Goal: Transaction & Acquisition: Download file/media

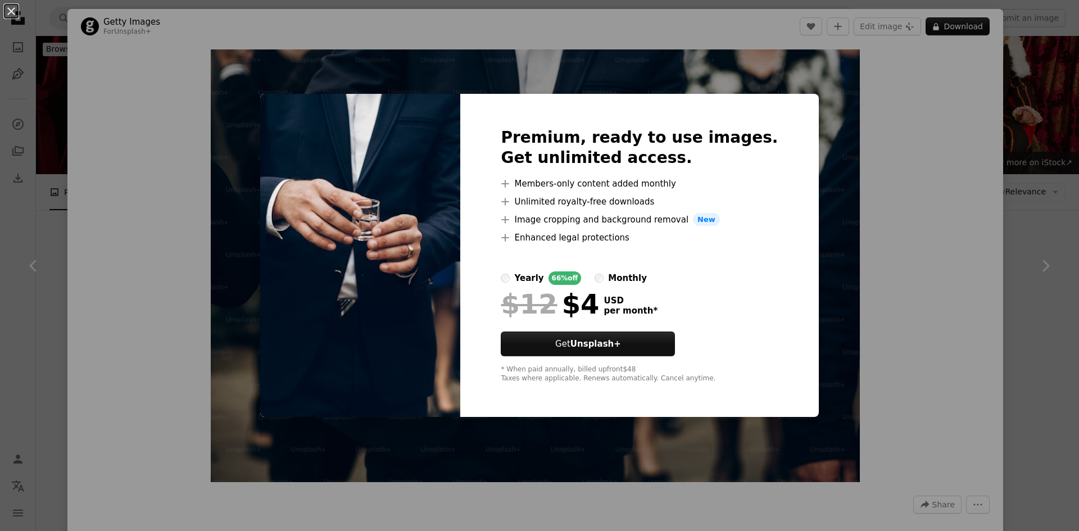
click at [910, 161] on div "An X shape Premium, ready to use images. Get unlimited access. A plus sign Memb…" at bounding box center [539, 265] width 1079 height 531
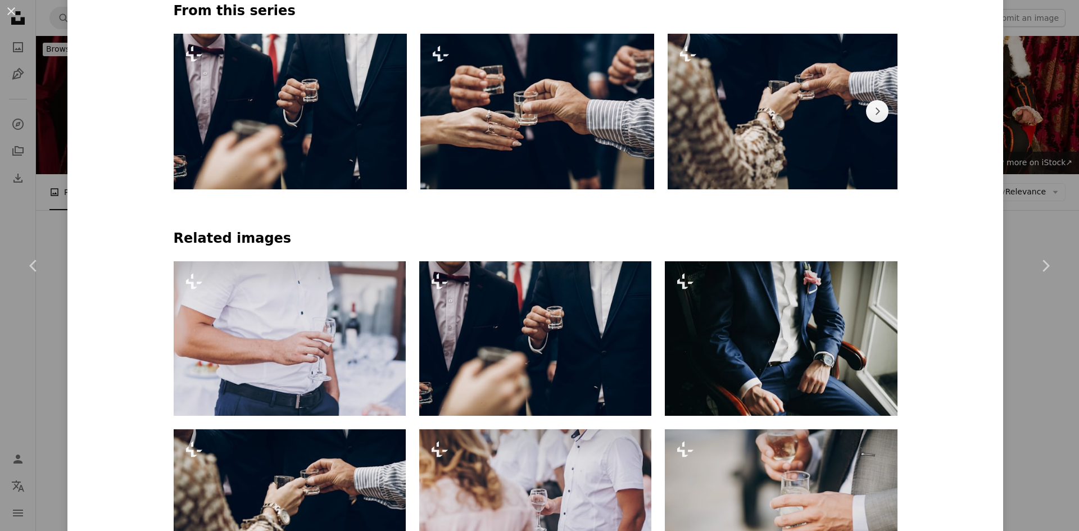
scroll to position [632, 0]
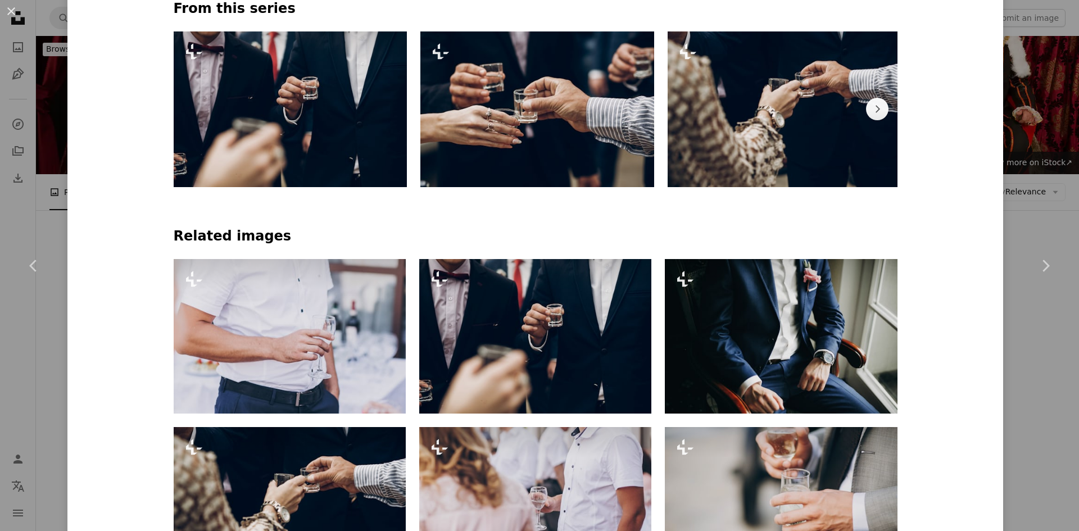
click at [296, 88] on img at bounding box center [291, 109] width 234 height 156
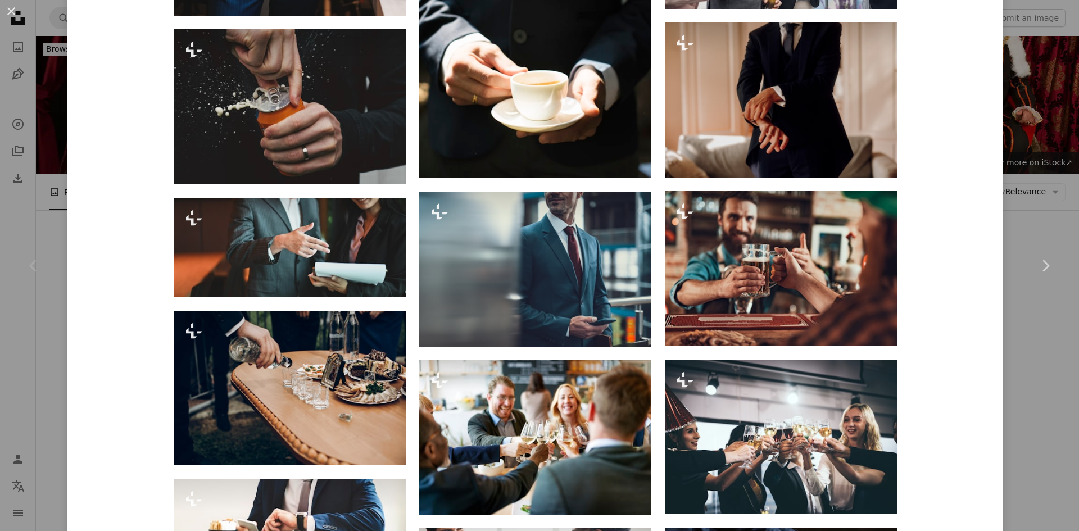
scroll to position [2062, 0]
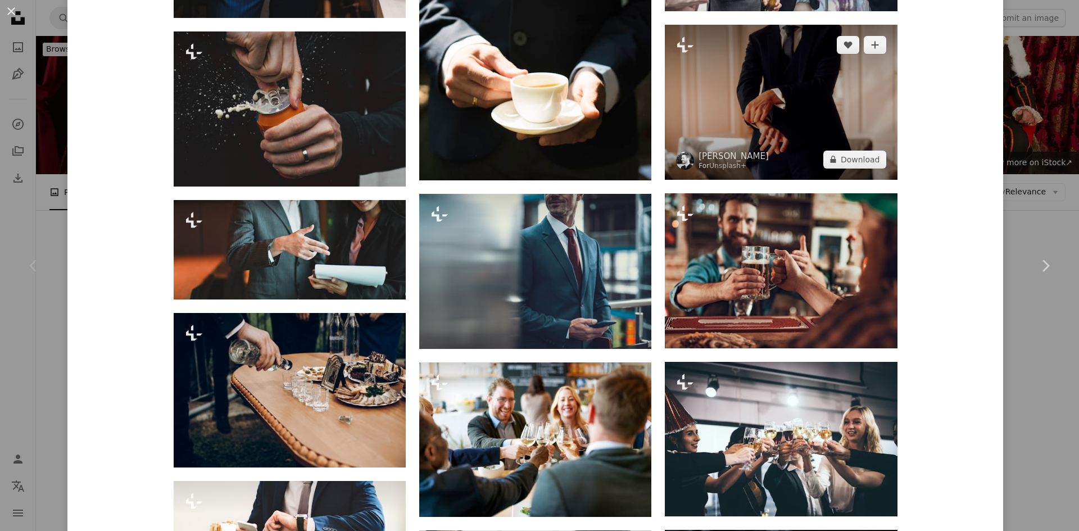
click at [776, 87] on img at bounding box center [781, 102] width 232 height 155
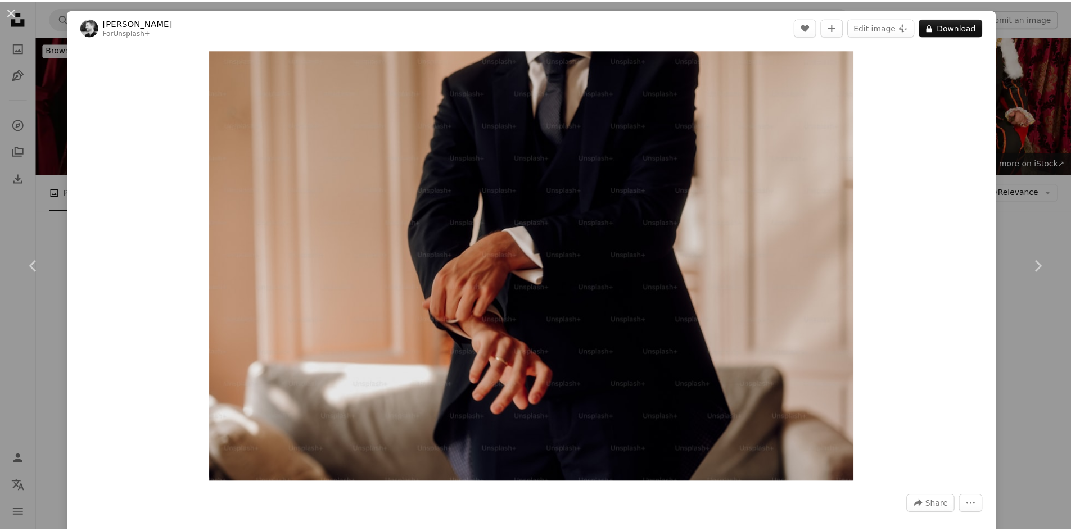
scroll to position [0, 247]
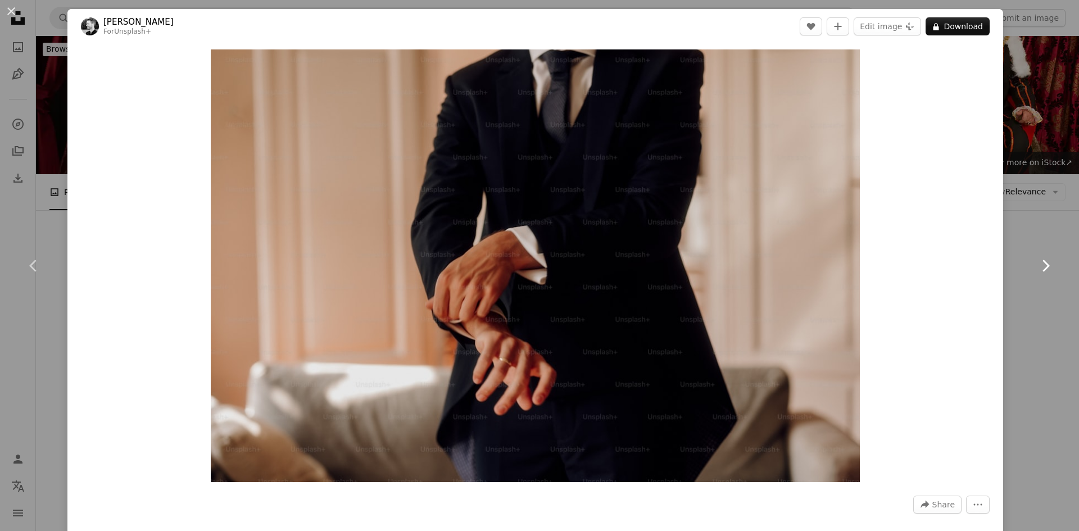
click at [1058, 218] on link "Chevron right" at bounding box center [1045, 266] width 67 height 108
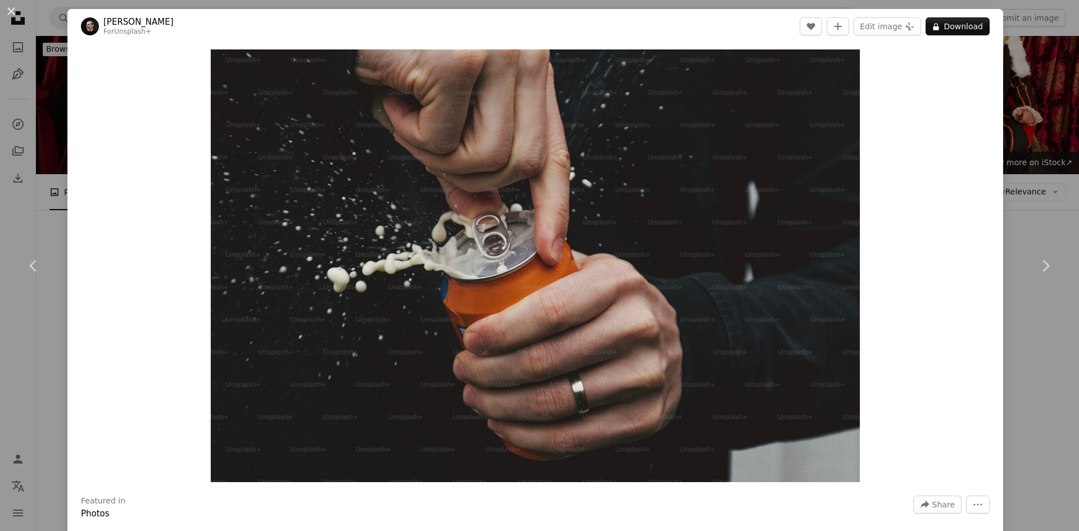
click at [1010, 83] on div "An X shape Chevron left Chevron right [PERSON_NAME] For Unsplash+ A heart A plu…" at bounding box center [539, 265] width 1079 height 531
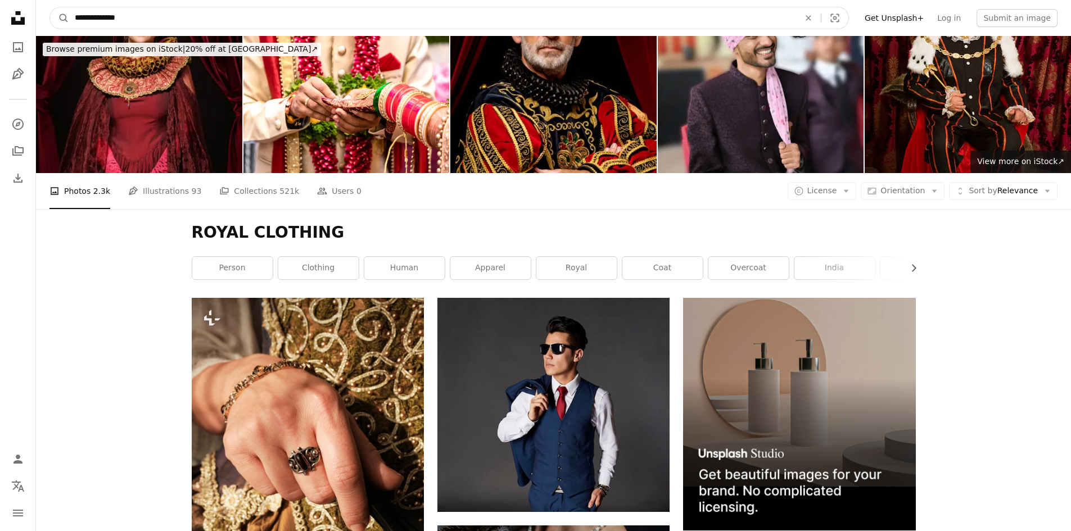
click at [152, 16] on input "**********" at bounding box center [432, 17] width 727 height 21
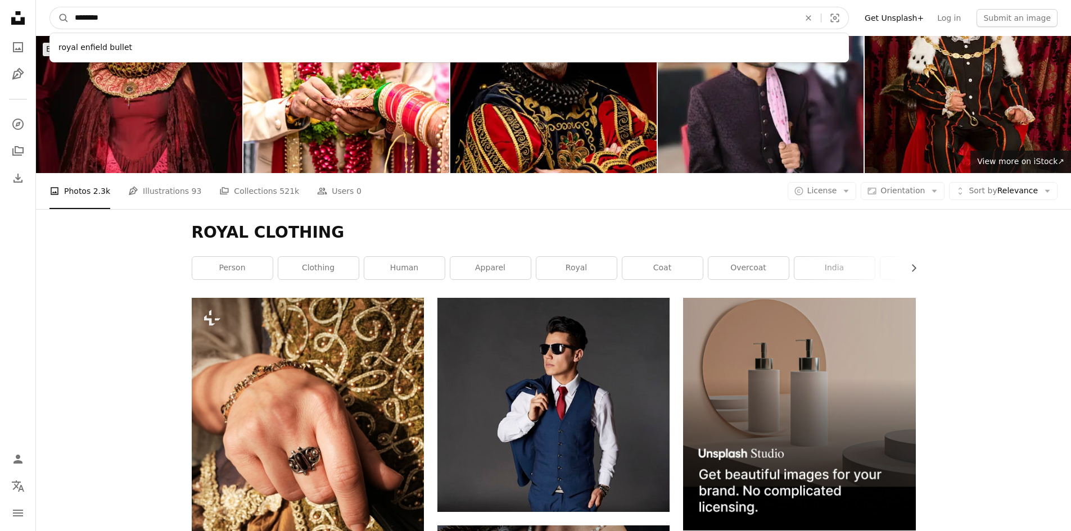
type input "*********"
click button "A magnifying glass" at bounding box center [59, 17] width 19 height 21
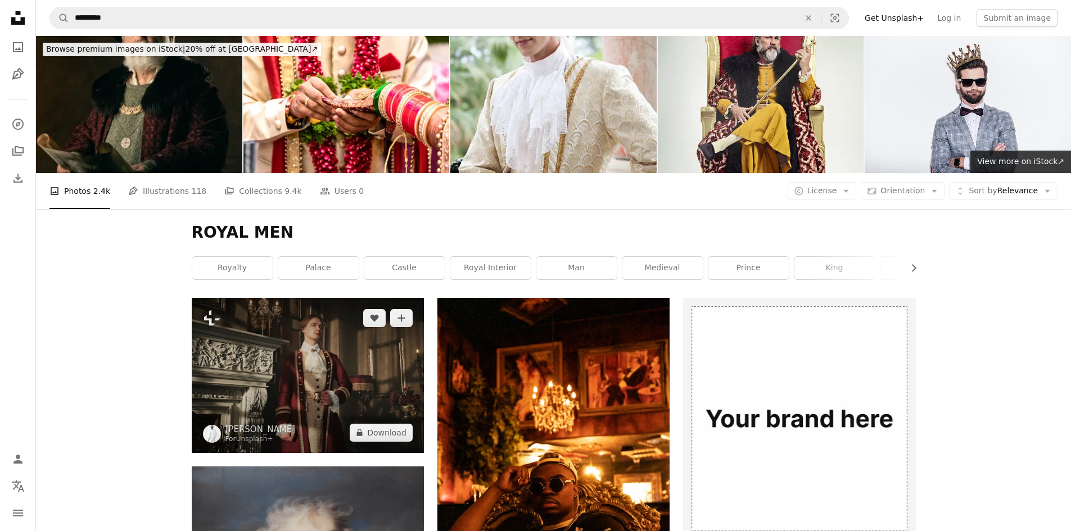
click at [329, 298] on img at bounding box center [308, 375] width 232 height 155
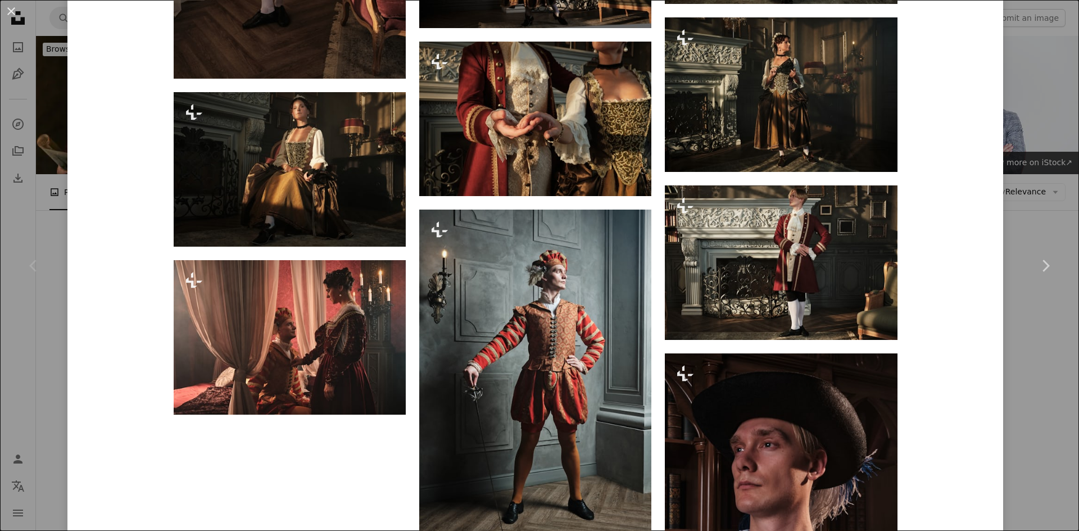
scroll to position [1937, 0]
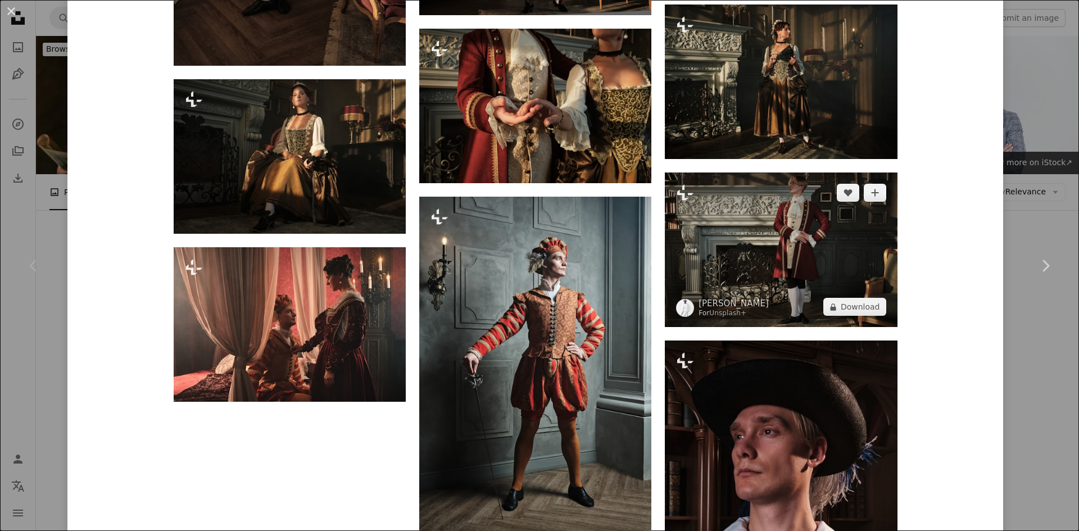
click at [814, 236] on img at bounding box center [781, 250] width 232 height 155
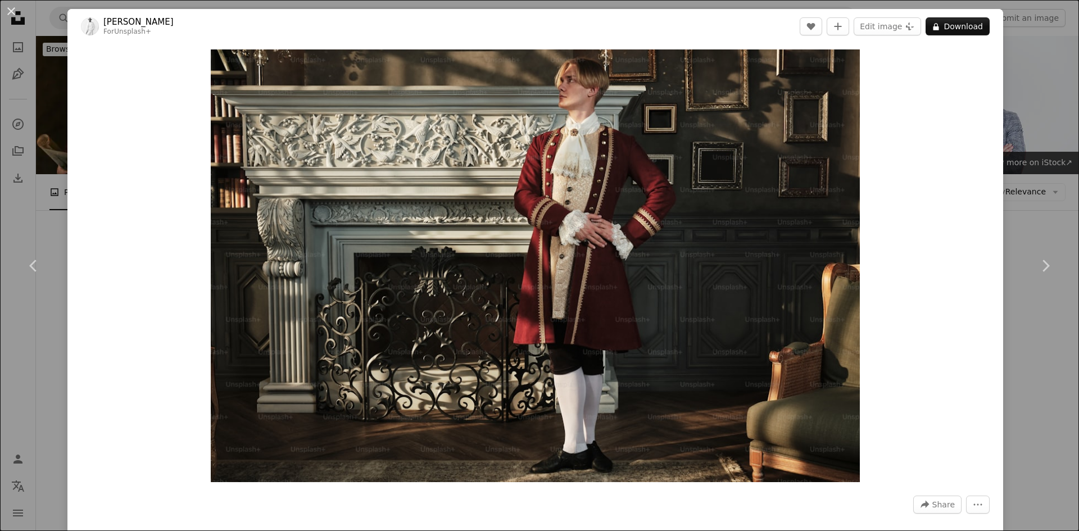
click at [1052, 134] on div "An X shape Chevron left Chevron right [PERSON_NAME] For Unsplash+ A heart A plu…" at bounding box center [539, 265] width 1079 height 531
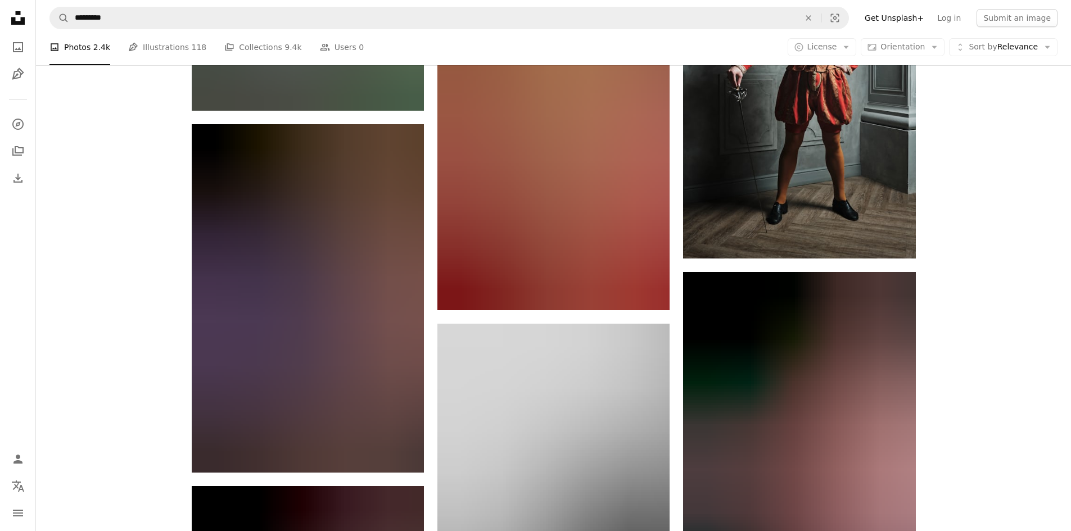
scroll to position [3555, 0]
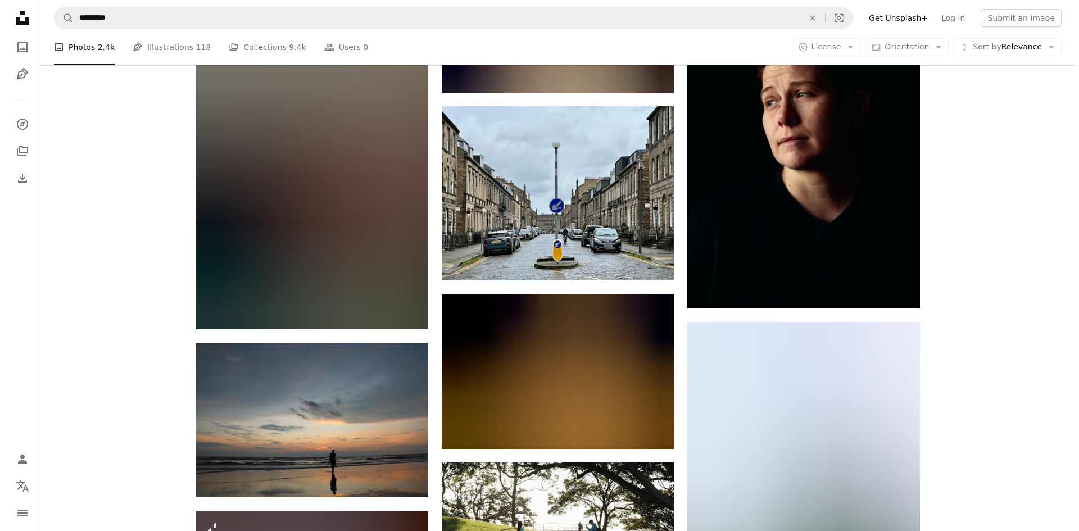
scroll to position [4322, 0]
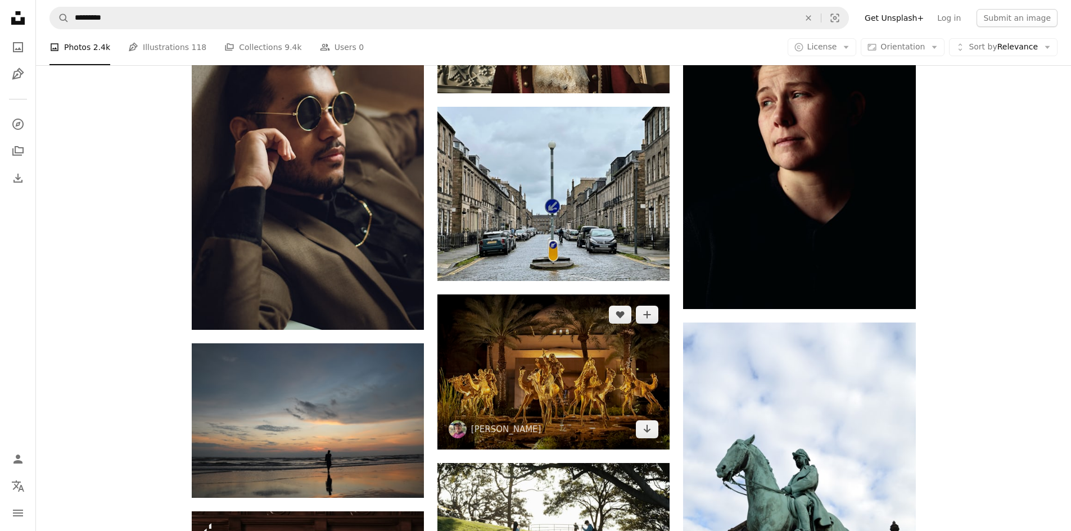
click at [516, 295] on img at bounding box center [553, 372] width 232 height 155
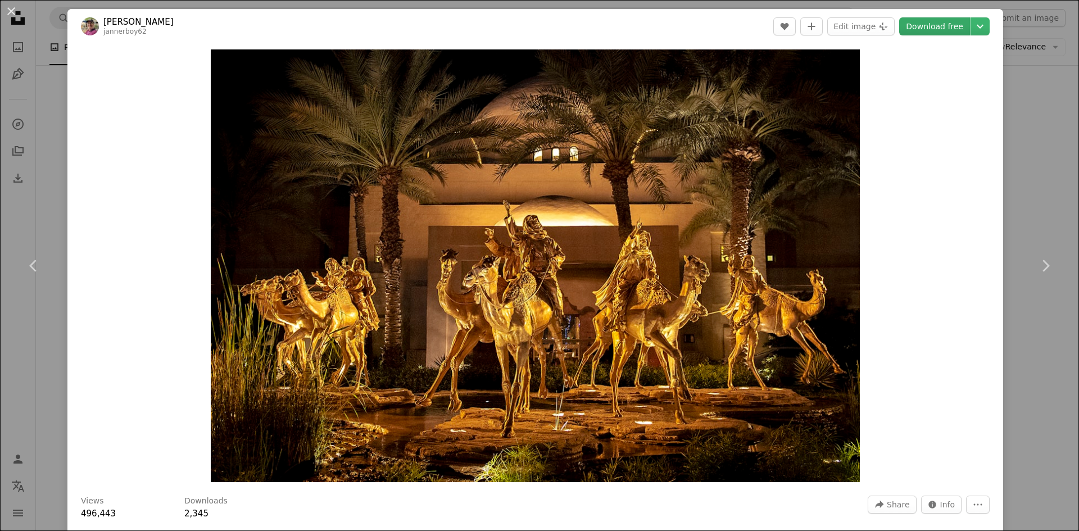
click at [922, 24] on link "Download free" at bounding box center [934, 26] width 71 height 18
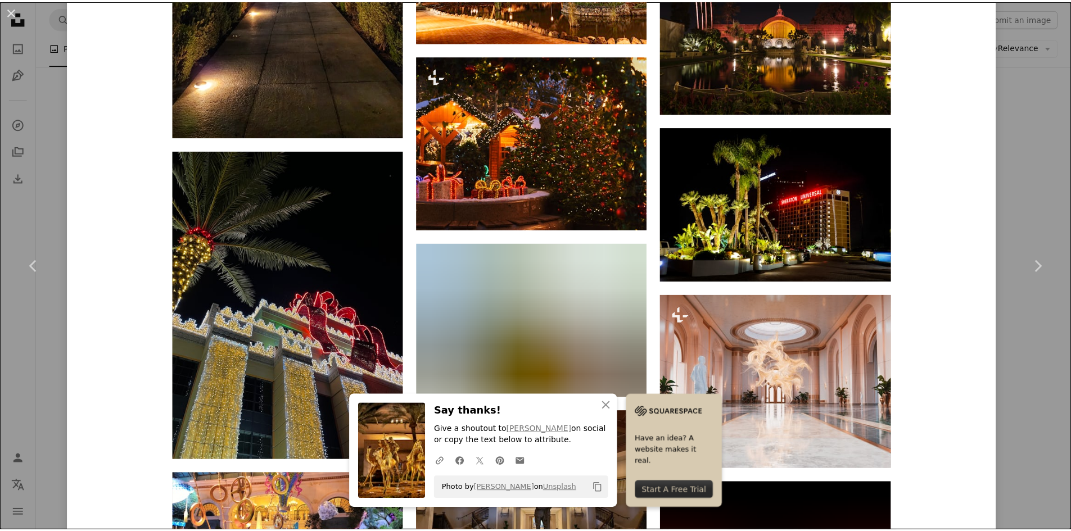
scroll to position [1895, 0]
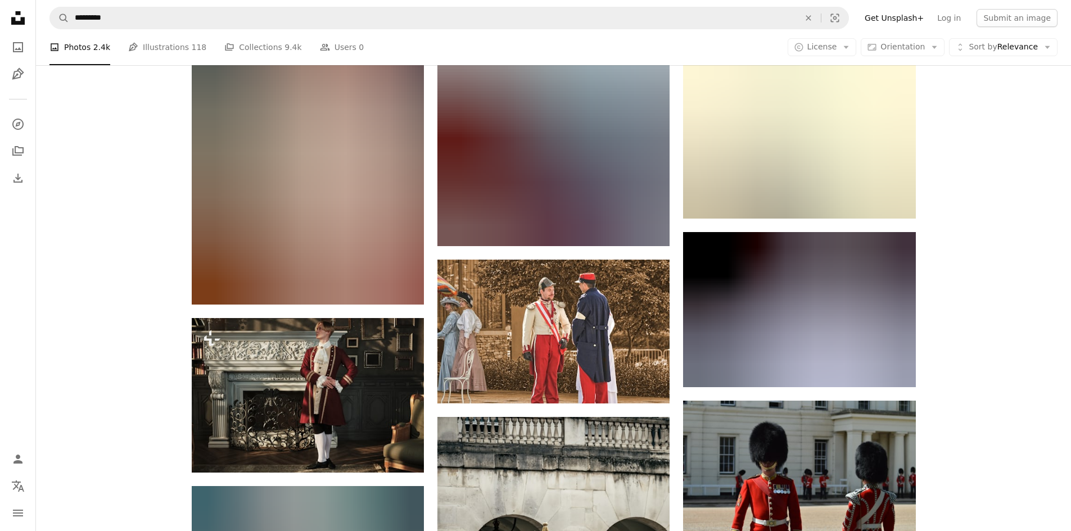
scroll to position [7831, 0]
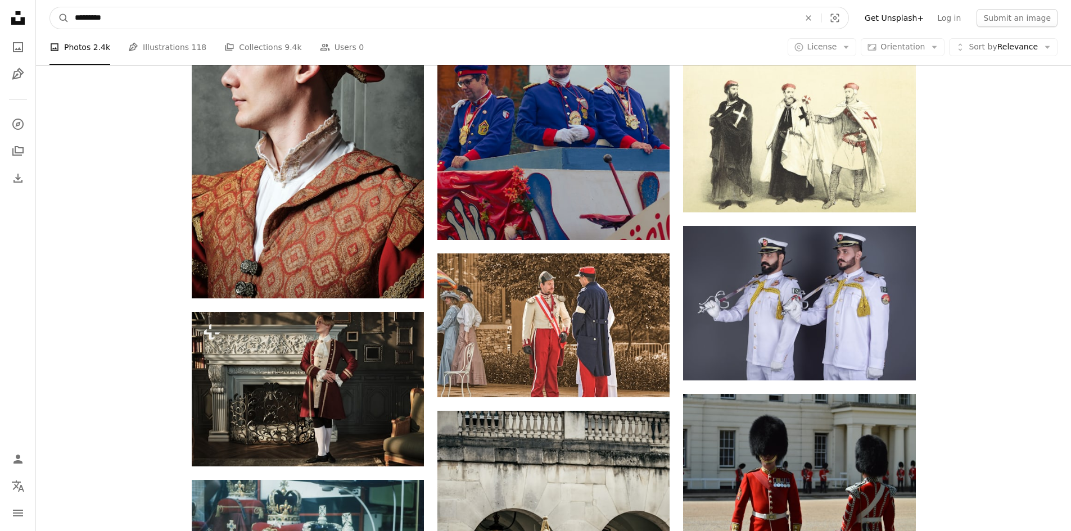
drag, startPoint x: 124, startPoint y: 19, endPoint x: 42, endPoint y: 24, distance: 82.7
click at [42, 24] on nav "A magnifying glass ********* An X shape Visual search Filters Get Unsplash+ Log…" at bounding box center [553, 18] width 1035 height 36
type input "*"
